Goal: Complete application form

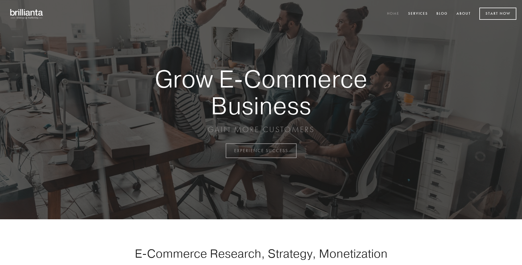
scroll to position [1480, 0]
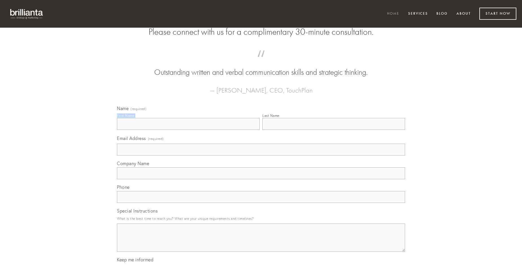
type input "[PERSON_NAME]"
click at [333, 130] on input "Last Name" at bounding box center [333, 124] width 143 height 12
type input "[PERSON_NAME]"
click at [261, 156] on input "Email Address (required)" at bounding box center [261, 150] width 288 height 12
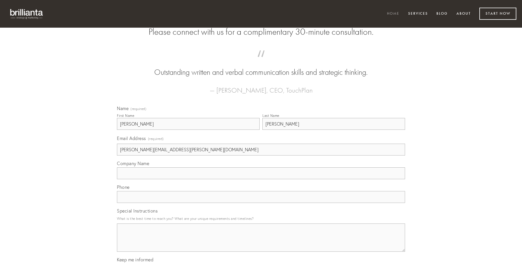
type input "[PERSON_NAME][EMAIL_ADDRESS][PERSON_NAME][DOMAIN_NAME]"
click at [261, 179] on input "Company Name" at bounding box center [261, 173] width 288 height 12
type input "iusto"
click at [261, 203] on input "text" at bounding box center [261, 197] width 288 height 12
click at [261, 243] on textarea "Special Instructions" at bounding box center [261, 238] width 288 height 28
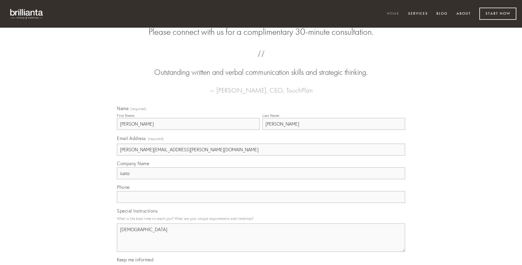
type textarea "[DEMOGRAPHIC_DATA]"
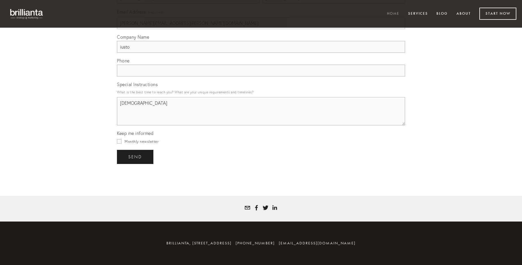
click at [136, 157] on span "send" at bounding box center [135, 156] width 14 height 5
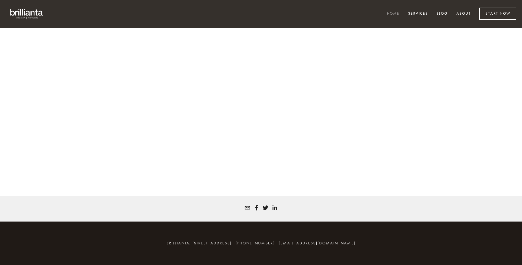
scroll to position [1472, 0]
